Goal: Task Accomplishment & Management: Manage account settings

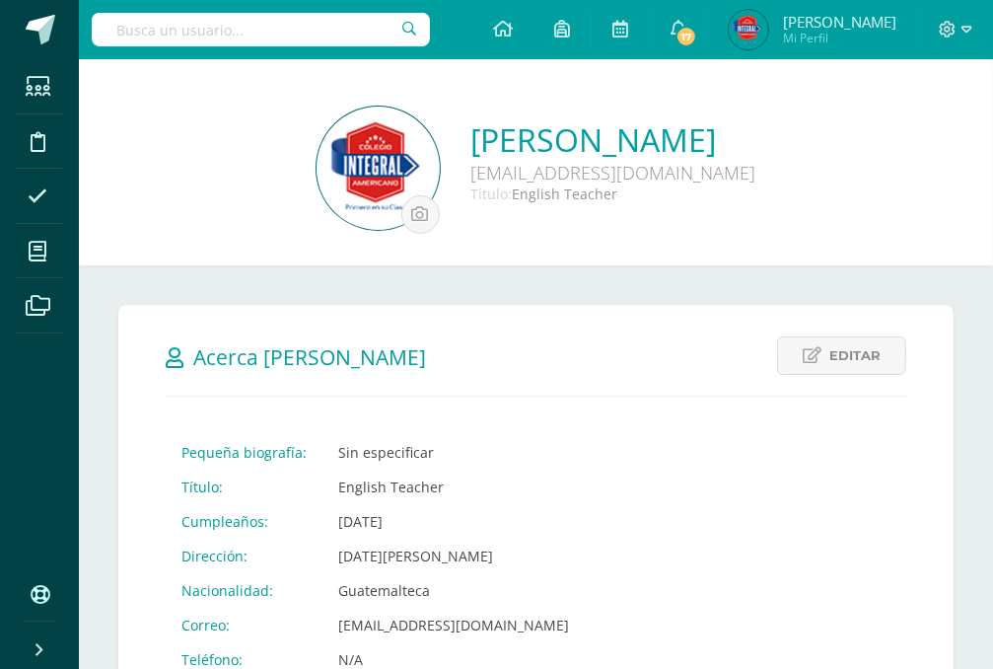
scroll to position [646, 0]
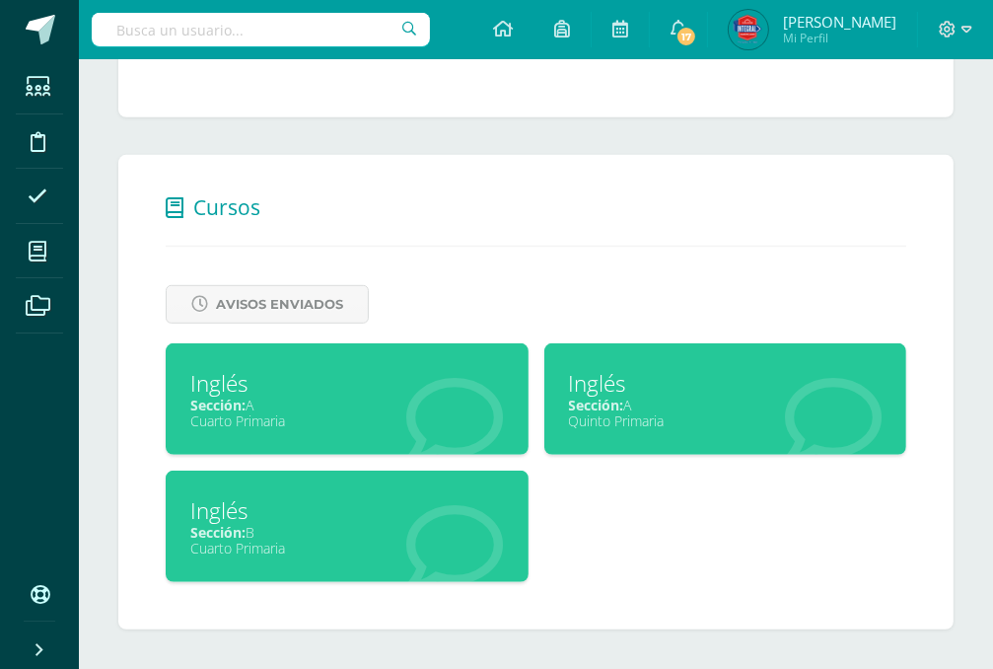
click at [698, 377] on div "Inglés" at bounding box center [726, 383] width 314 height 31
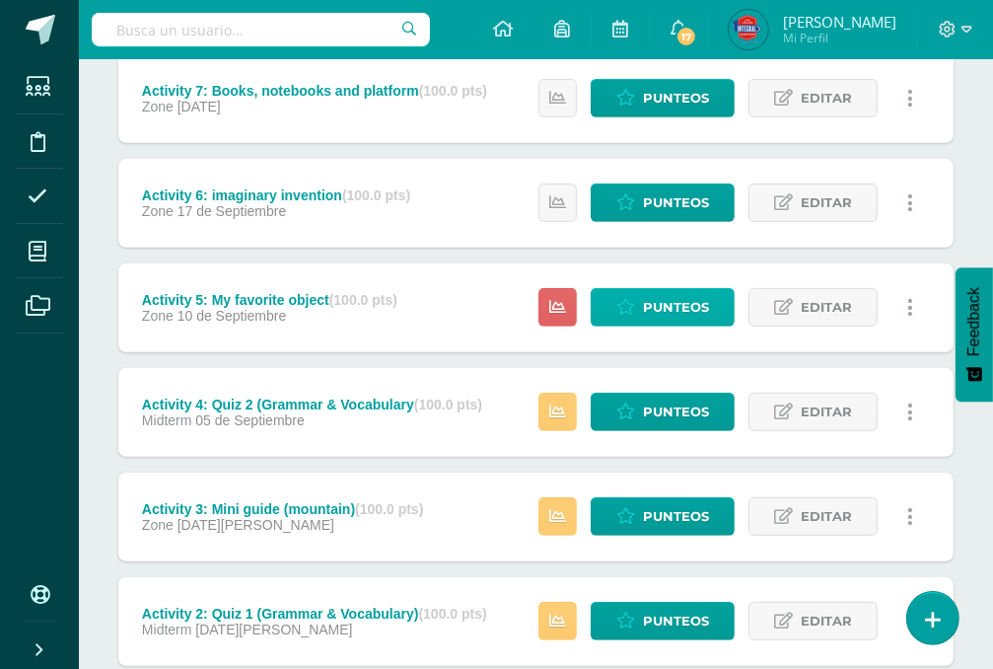
scroll to position [551, 0]
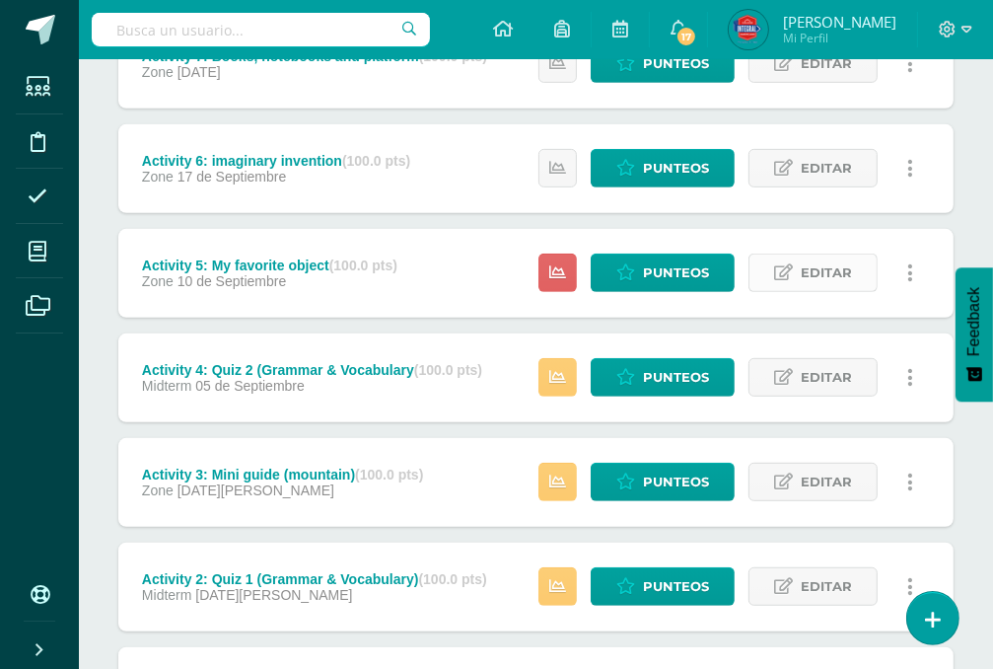
click at [814, 280] on span "Editar" at bounding box center [826, 273] width 51 height 37
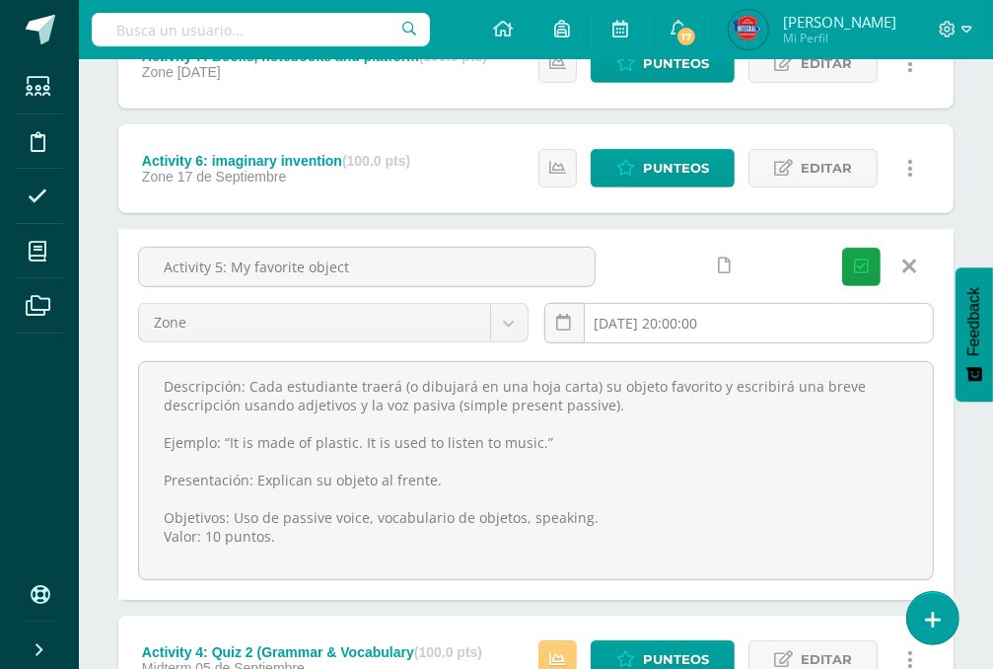
click at [641, 318] on input "2025-09-10 20:00:00" at bounding box center [740, 323] width 389 height 38
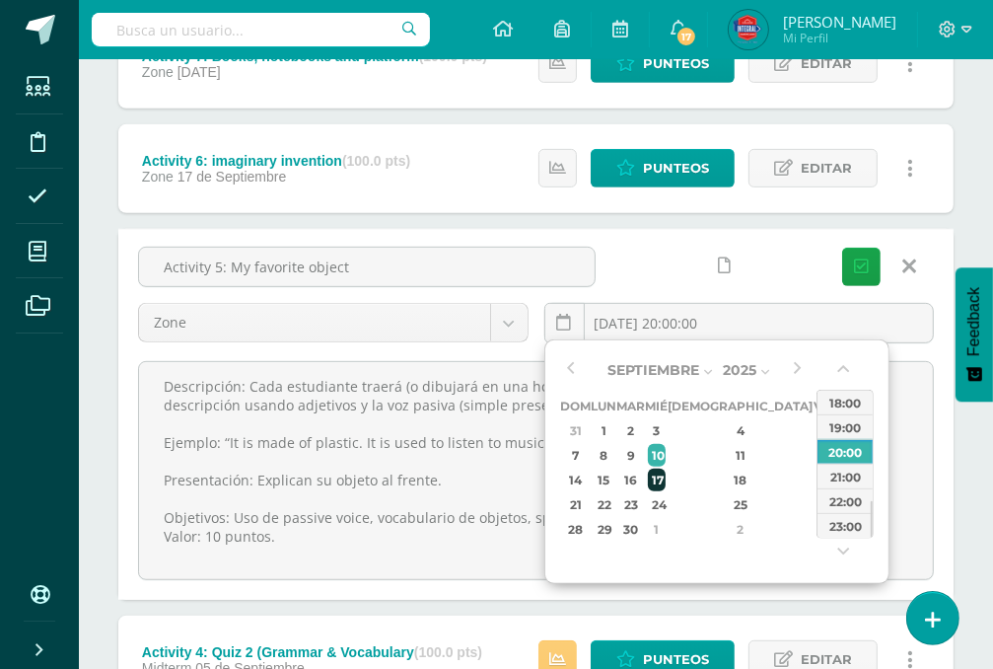
click at [666, 479] on div "17" at bounding box center [657, 480] width 18 height 23
type input "2025-09-17 20:00"
click at [862, 270] on icon "submit" at bounding box center [861, 266] width 15 height 17
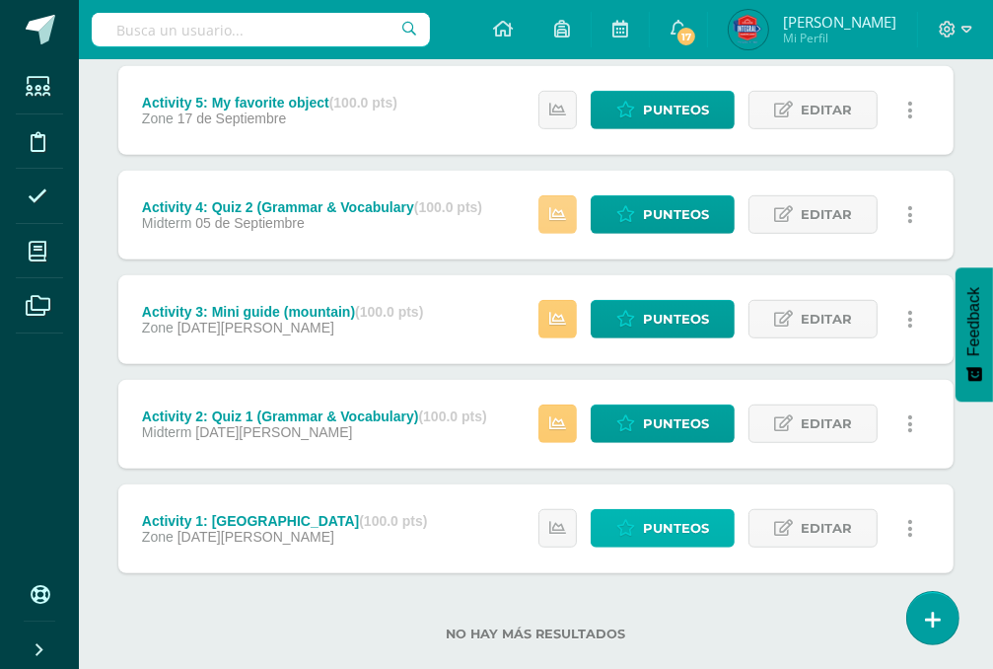
scroll to position [748, 0]
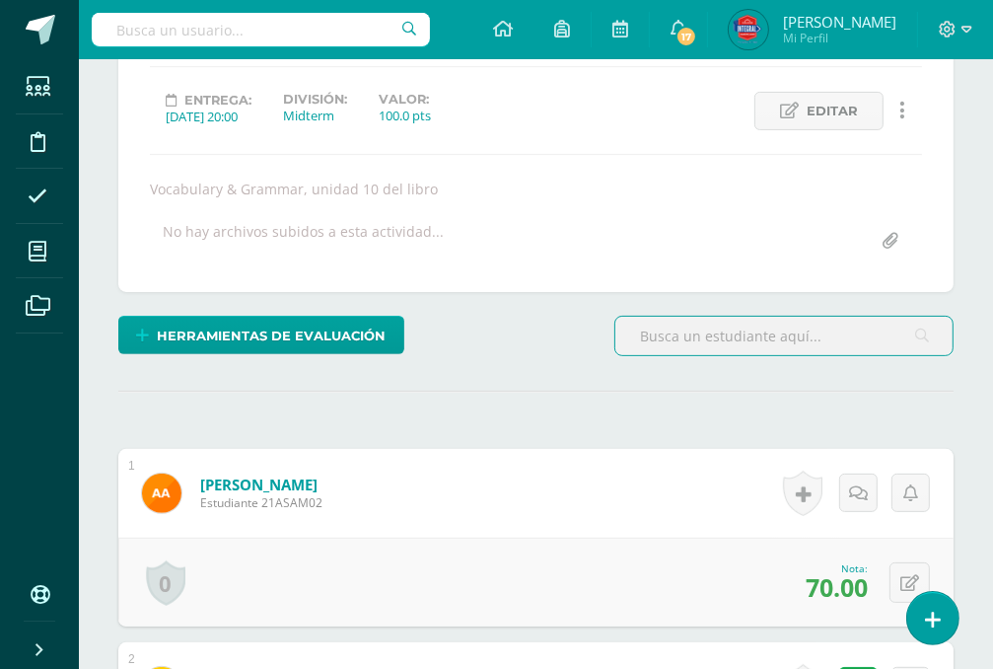
scroll to position [781, 0]
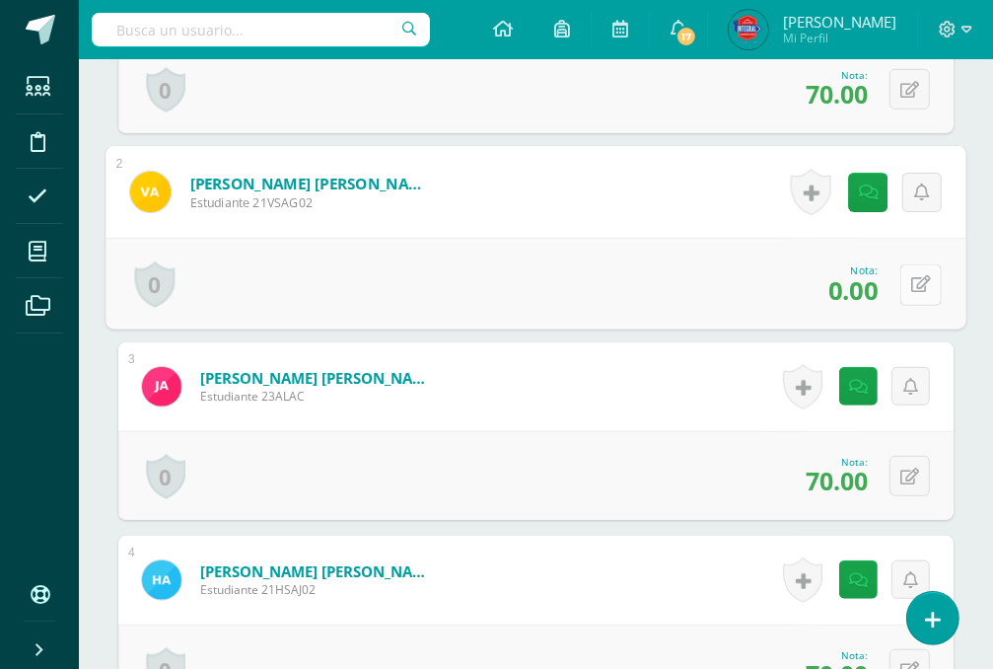
click at [920, 286] on button at bounding box center [921, 283] width 41 height 41
type input "70"
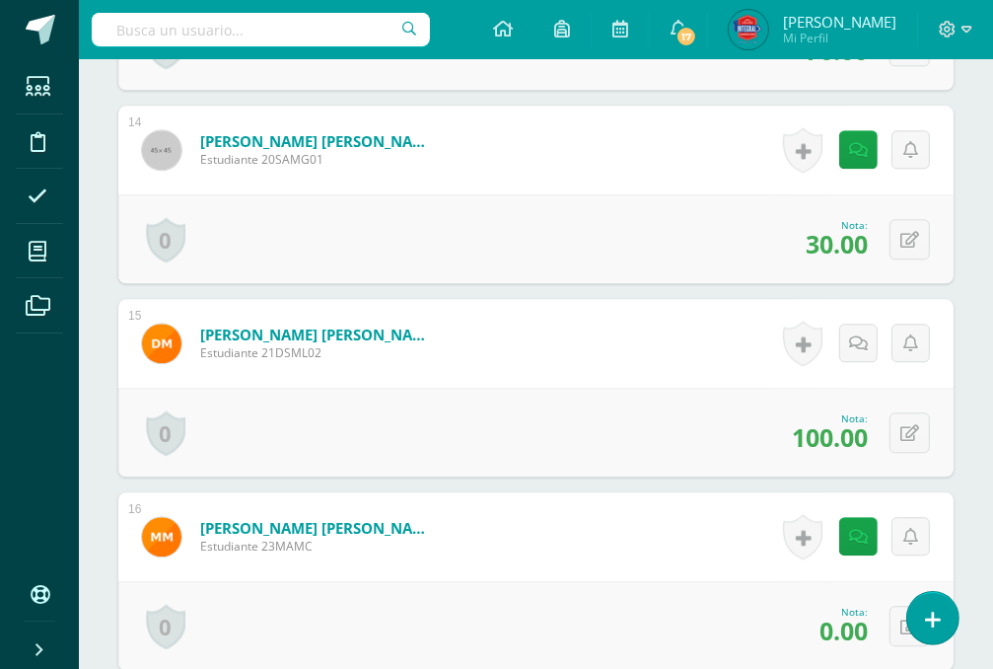
scroll to position [3149, 0]
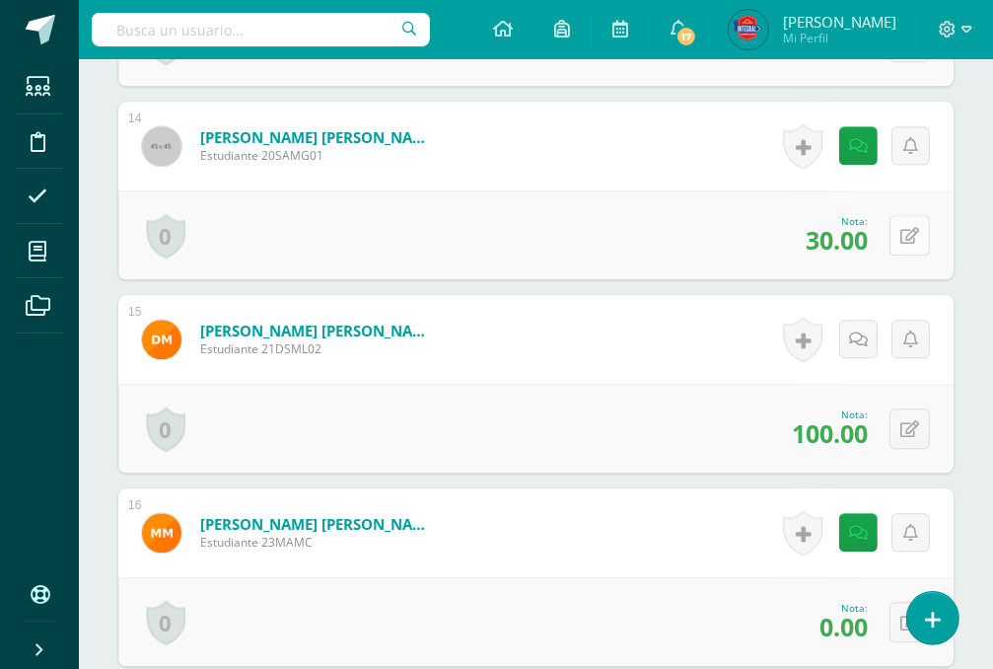
click at [911, 226] on button at bounding box center [910, 235] width 40 height 40
click at [969, 169] on div "¿Estás seguro que quieres eliminar esta actividad? Esto borrará la actividad y …" at bounding box center [536, 242] width 915 height 6327
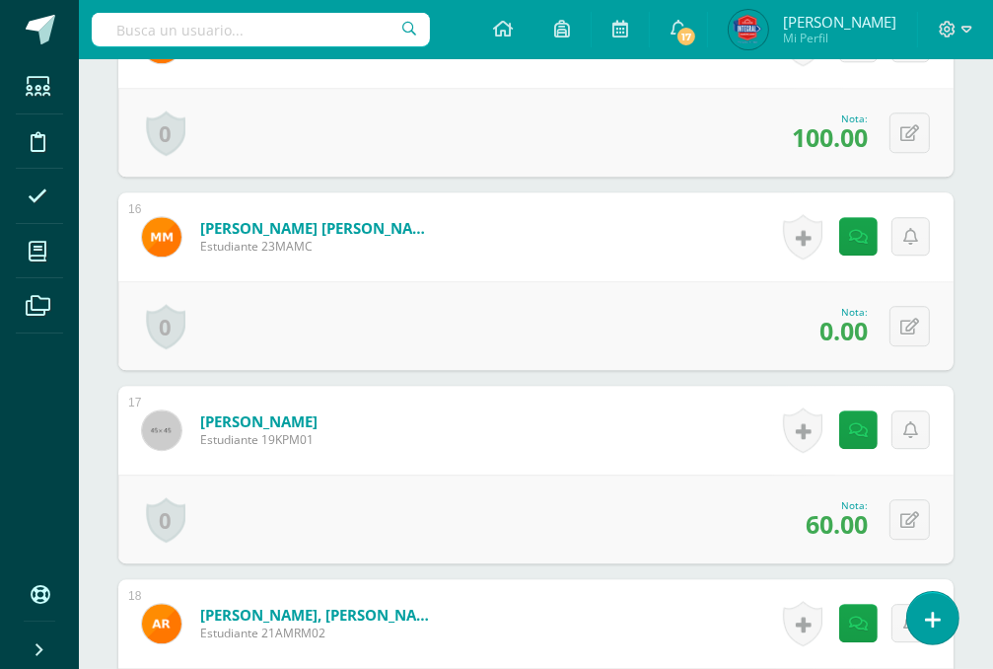
scroll to position [3544, 0]
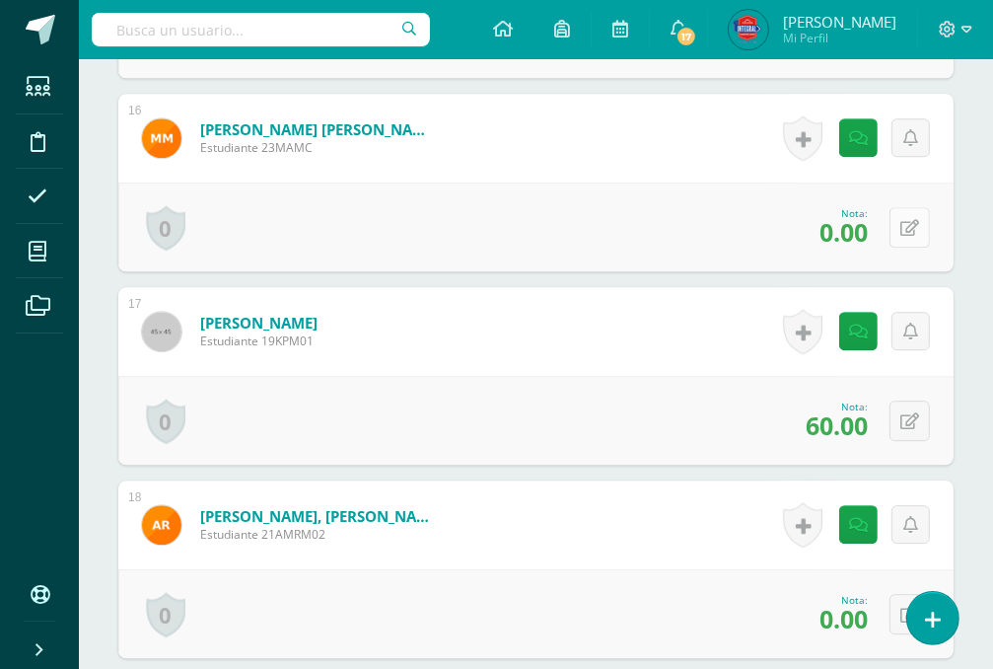
click at [911, 223] on icon at bounding box center [910, 228] width 19 height 17
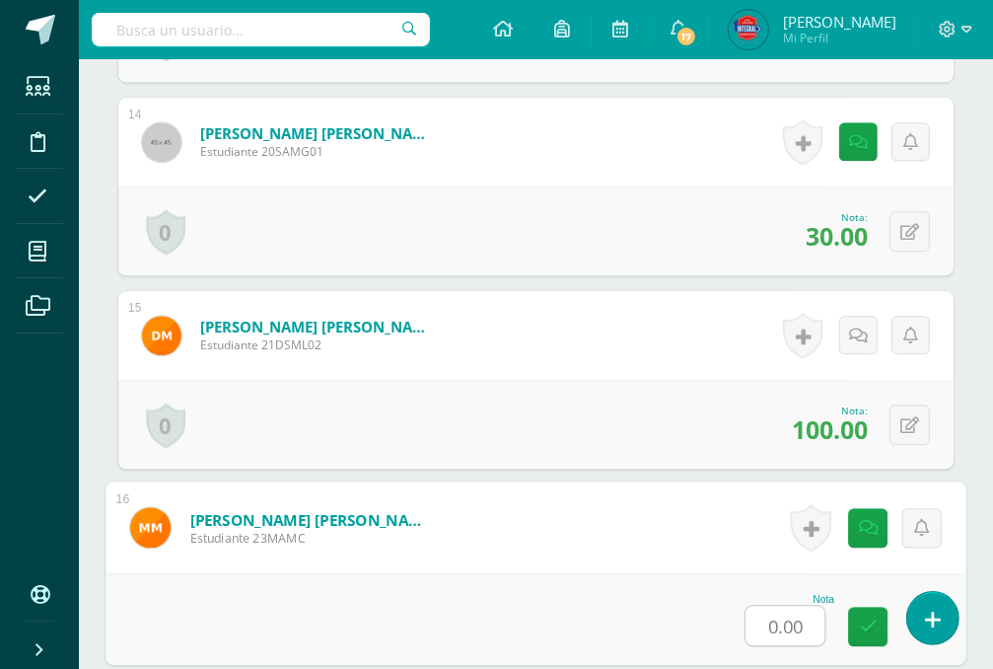
scroll to position [3256, 0]
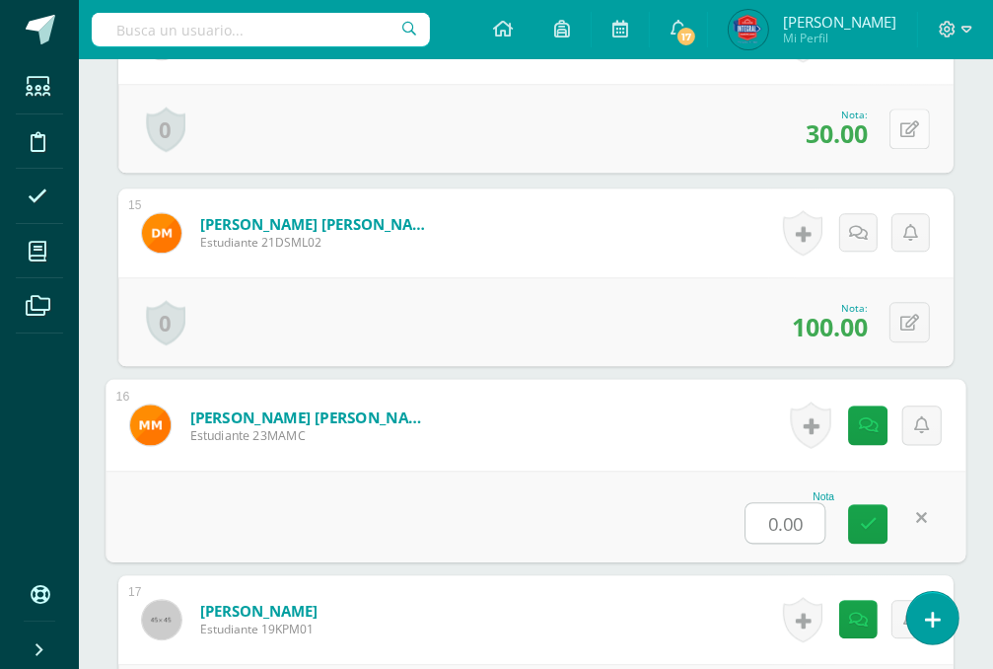
click at [906, 116] on button at bounding box center [910, 129] width 40 height 40
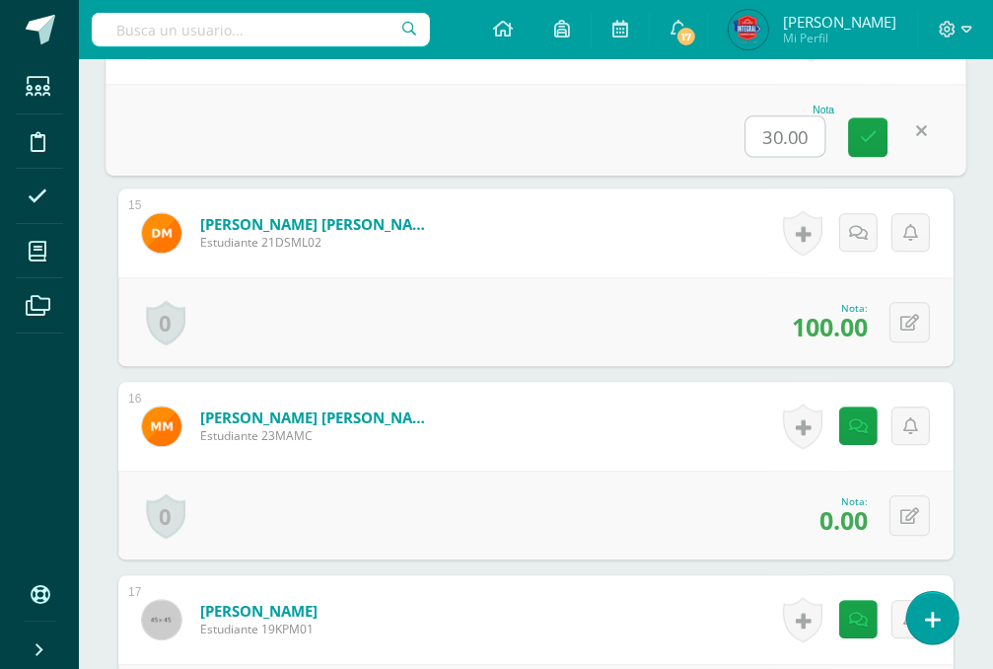
click at [896, 551] on div "0 Logros Logros obtenidos Aún no hay logros agregados Nota: 0.00" at bounding box center [536, 515] width 836 height 89
click at [904, 525] on button at bounding box center [910, 515] width 40 height 40
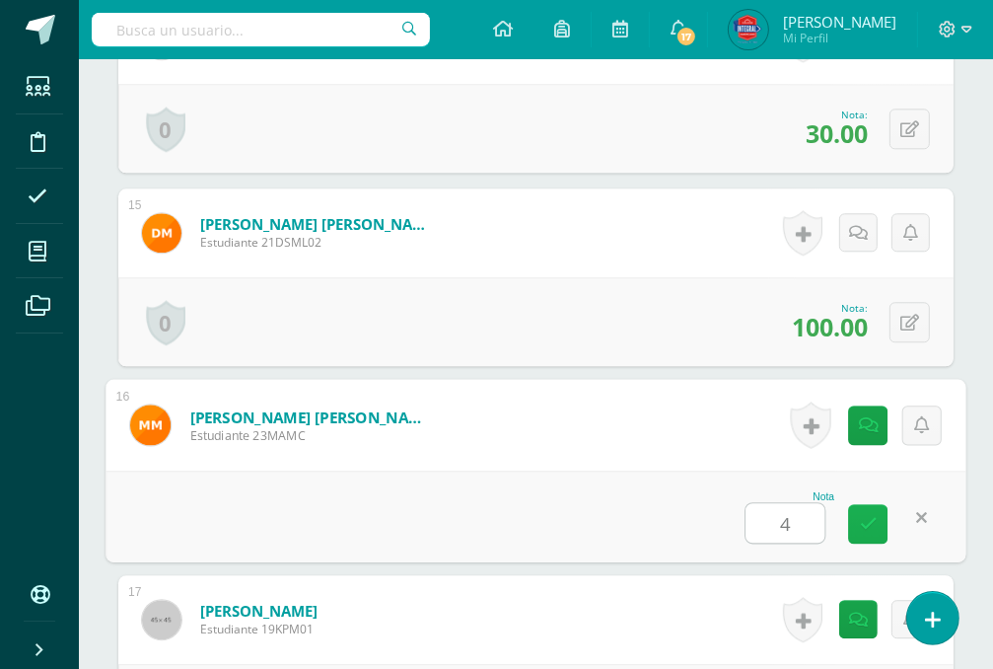
type input "40"
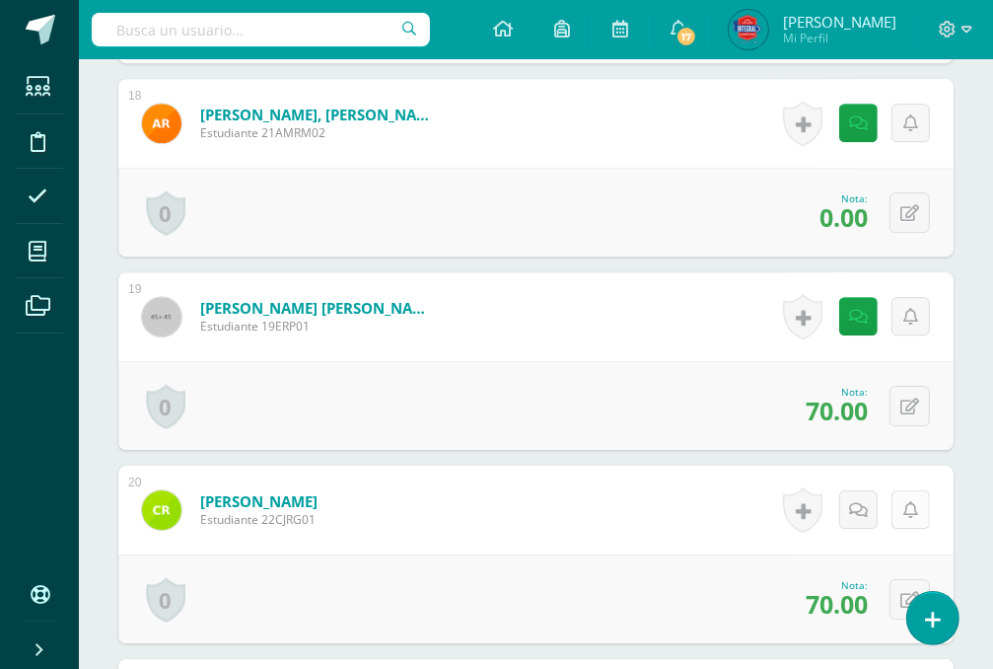
scroll to position [3946, 0]
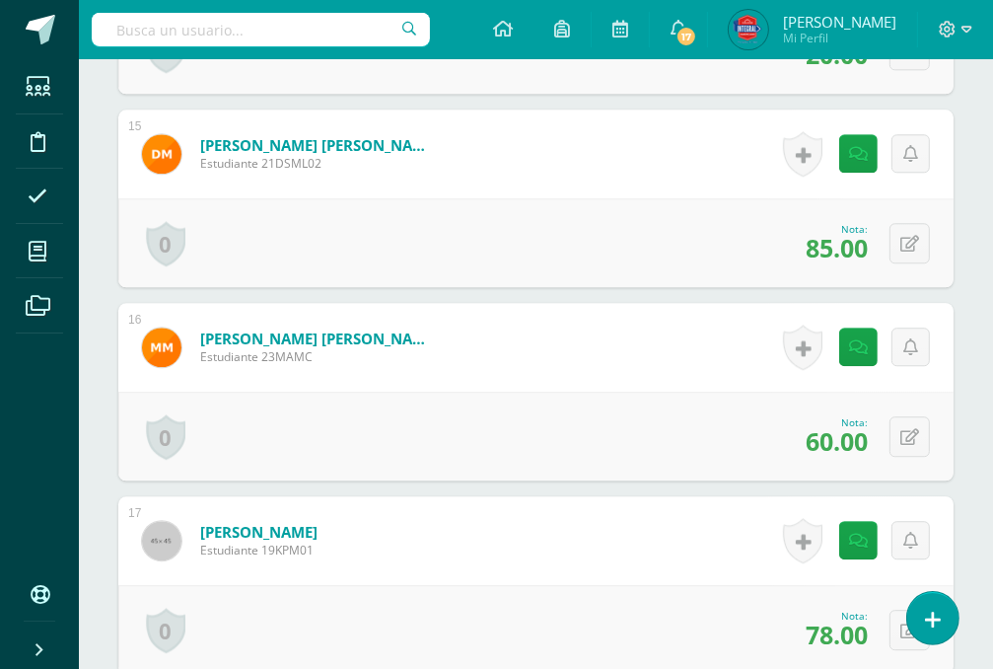
scroll to position [3353, 0]
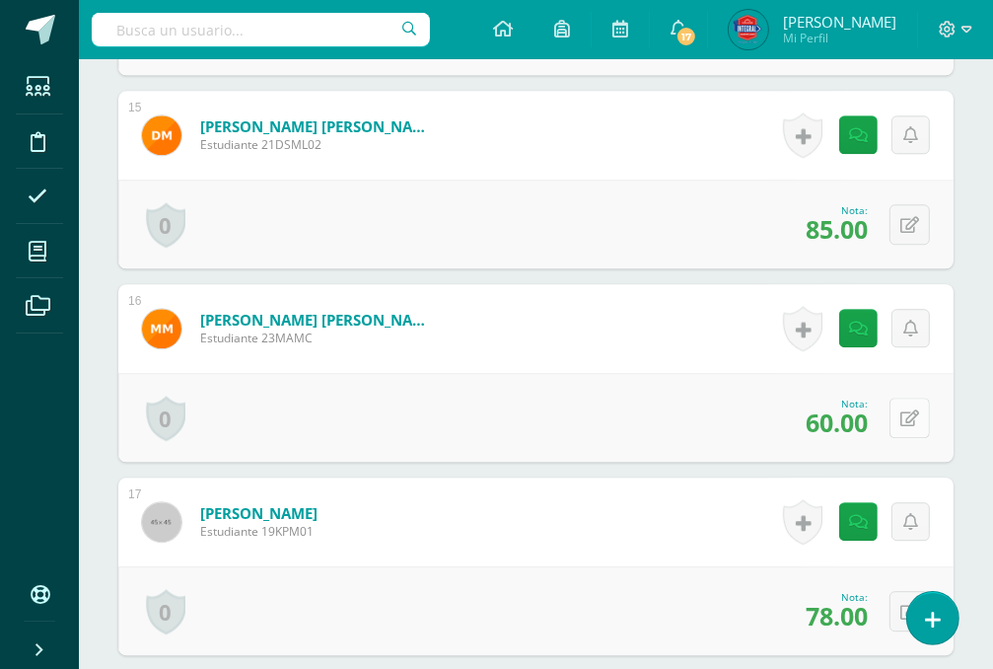
click at [911, 417] on icon at bounding box center [910, 418] width 19 height 17
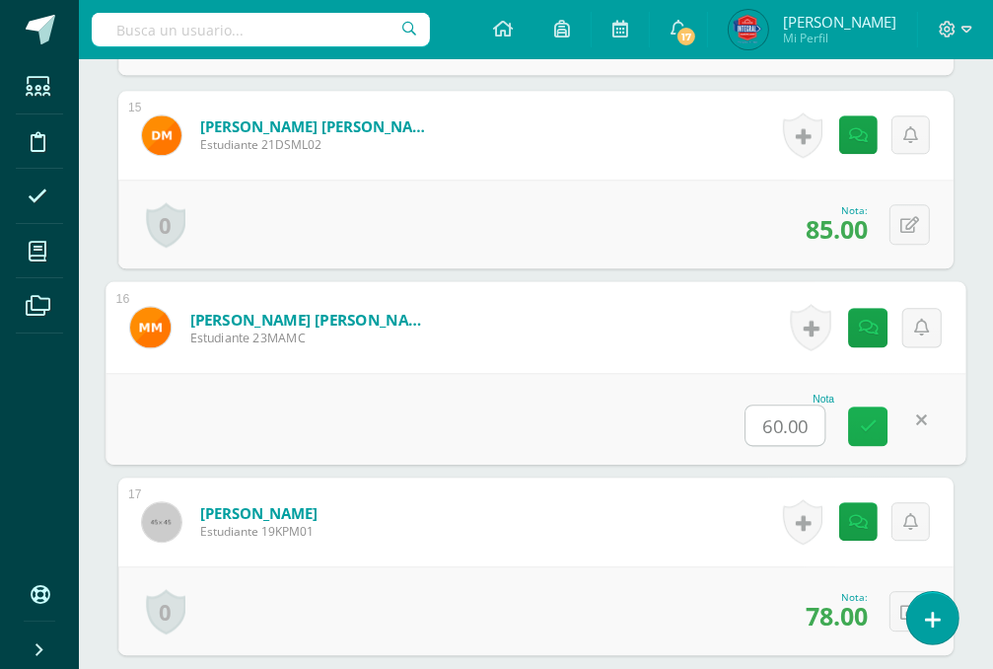
click at [871, 419] on icon at bounding box center [869, 425] width 18 height 17
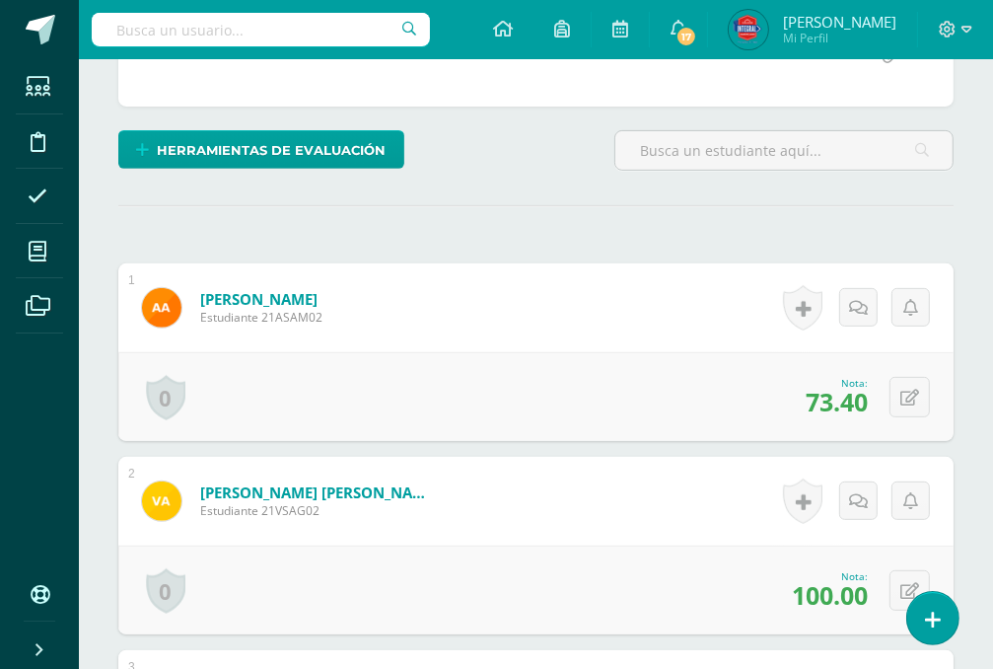
scroll to position [0, 0]
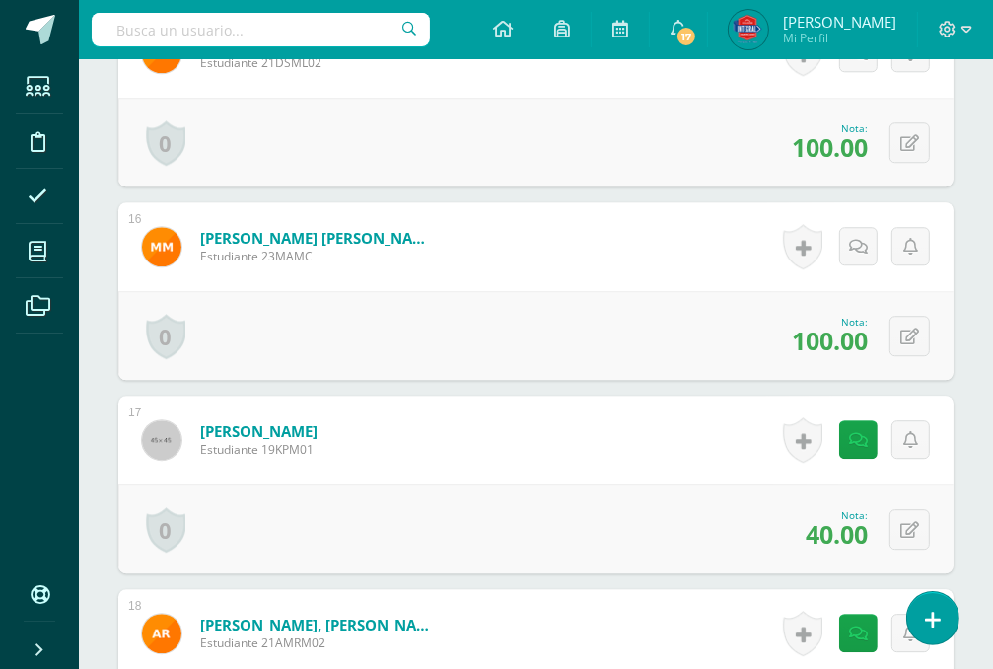
scroll to position [3482, 0]
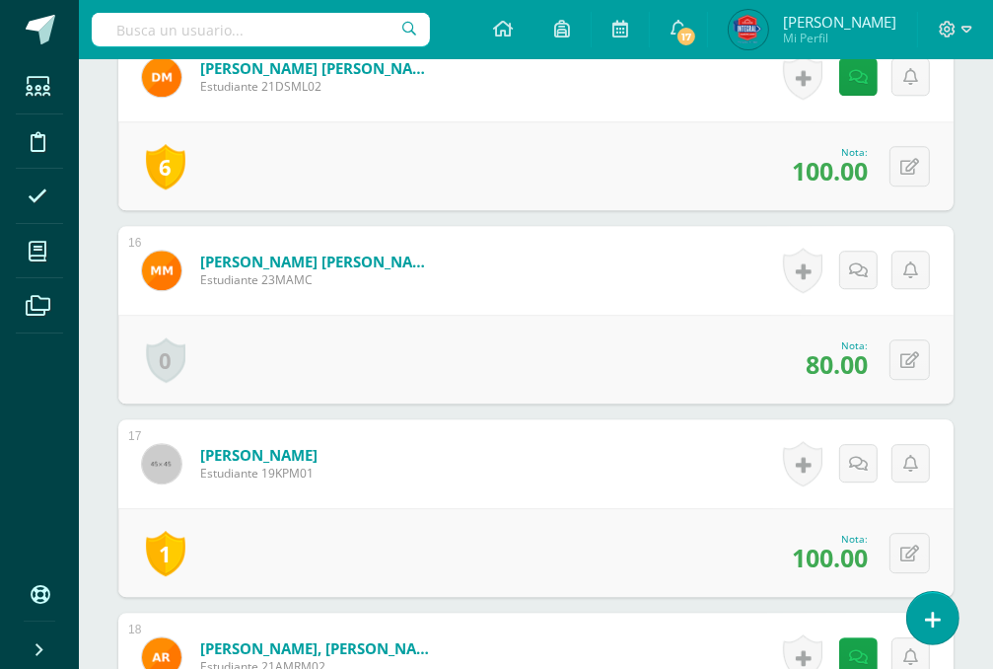
scroll to position [3483, 0]
